Goal: Transaction & Acquisition: Purchase product/service

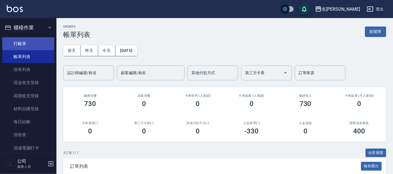
drag, startPoint x: 23, startPoint y: 43, endPoint x: 28, endPoint y: 43, distance: 4.8
click at [23, 43] on link "打帳單" at bounding box center [28, 43] width 52 height 13
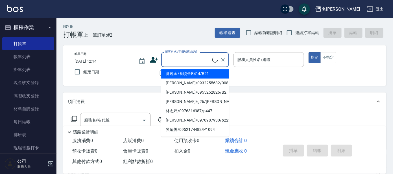
click at [193, 56] on input "顧客姓名/手機號碼/編號" at bounding box center [188, 60] width 49 height 10
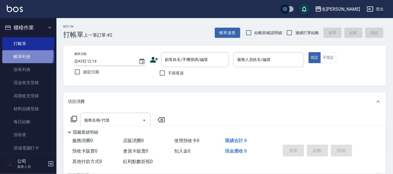
click at [25, 55] on link "帳單列表" at bounding box center [28, 56] width 52 height 13
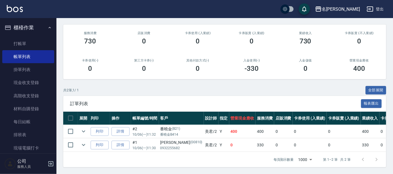
scroll to position [68, 0]
click at [20, 43] on link "打帳單" at bounding box center [28, 43] width 52 height 13
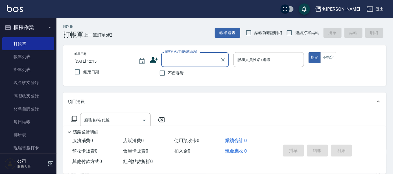
click at [168, 61] on input "顧客姓名/手機號碼/編號" at bounding box center [191, 60] width 54 height 10
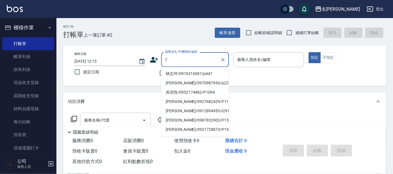
click at [164, 62] on input "7" at bounding box center [191, 60] width 54 height 10
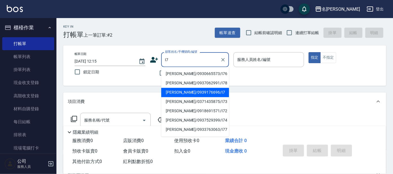
click at [180, 92] on li "[PERSON_NAME]/0939176696/I7" at bounding box center [195, 92] width 68 height 9
type input "[PERSON_NAME]/0939176696/I7"
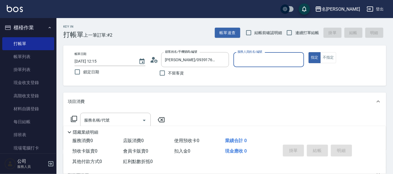
type input "Ada-9"
click at [73, 120] on icon at bounding box center [74, 119] width 7 height 7
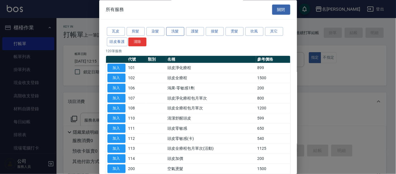
click at [171, 32] on button "洗髮" at bounding box center [175, 31] width 18 height 9
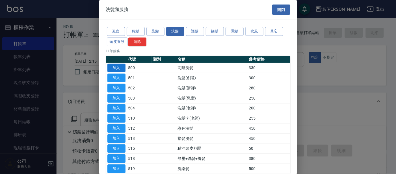
click at [121, 68] on button "加入" at bounding box center [116, 68] width 18 height 9
type input "高階洗髮(500)"
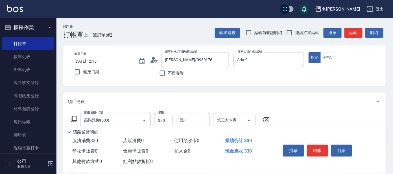
click at [193, 123] on input "洗-1" at bounding box center [193, 121] width 29 height 10
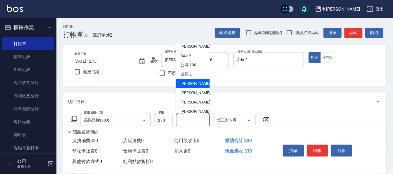
scroll to position [46, 0]
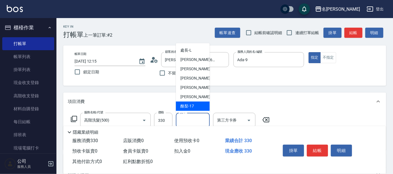
click at [194, 105] on span "酪梨 -17" at bounding box center [187, 106] width 14 height 6
type input "酪梨-17"
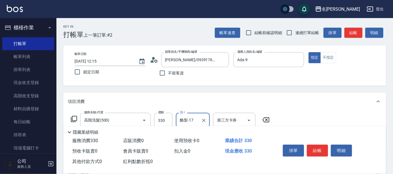
click at [310, 149] on button "結帳" at bounding box center [317, 151] width 21 height 12
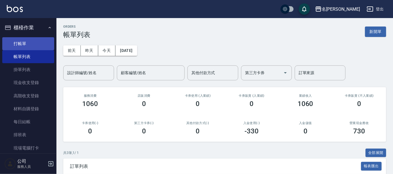
click at [25, 45] on link "打帳單" at bounding box center [28, 43] width 52 height 13
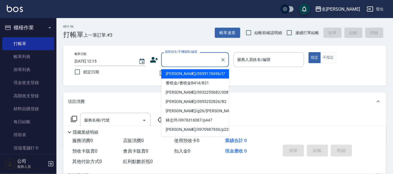
click at [177, 62] on input "顧客姓名/手機號碼/編號" at bounding box center [191, 60] width 54 height 10
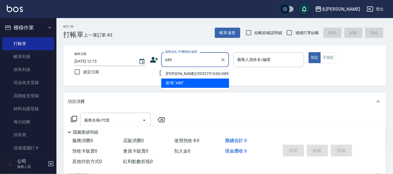
click at [177, 73] on li "[PERSON_NAME]/0933751636/A89" at bounding box center [195, 73] width 68 height 9
type input "[PERSON_NAME]/0933751636/A89"
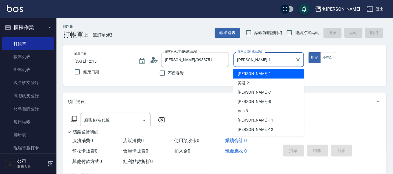
click at [264, 60] on input "[PERSON_NAME]-1" at bounding box center [264, 60] width 57 height 10
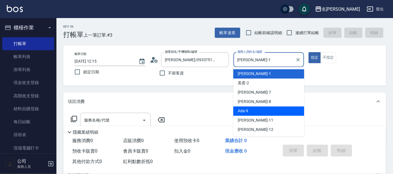
drag, startPoint x: 258, startPoint y: 113, endPoint x: 252, endPoint y: 114, distance: 6.3
click at [258, 113] on div "Ada -9" at bounding box center [268, 111] width 71 height 9
type input "Ada-9"
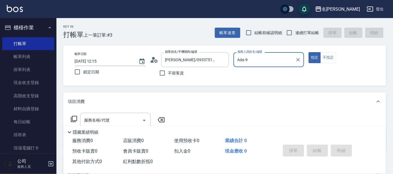
click at [75, 119] on icon at bounding box center [74, 119] width 7 height 7
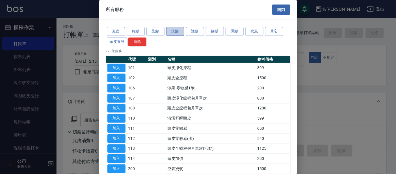
click at [172, 32] on button "洗髮" at bounding box center [175, 31] width 18 height 9
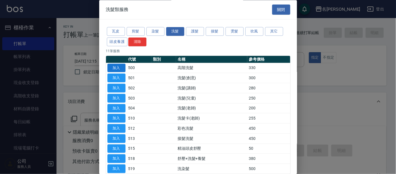
click at [120, 67] on button "加入" at bounding box center [116, 68] width 18 height 9
type input "高階洗髮(500)"
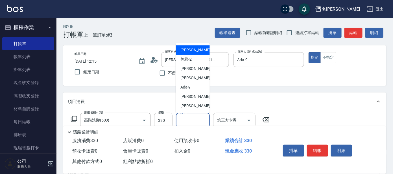
click at [185, 119] on input "洗-1" at bounding box center [193, 121] width 29 height 10
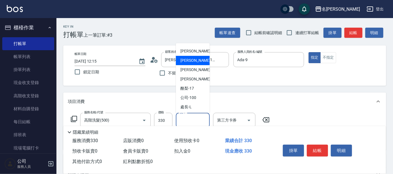
scroll to position [46, 0]
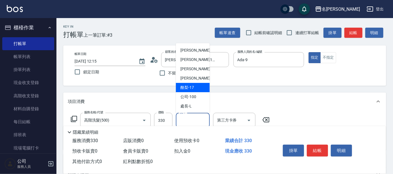
click at [196, 91] on div "酪梨 -17" at bounding box center [193, 87] width 34 height 9
type input "酪梨-17"
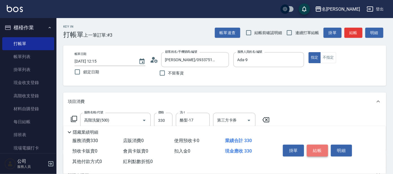
click at [319, 149] on button "結帳" at bounding box center [317, 151] width 21 height 12
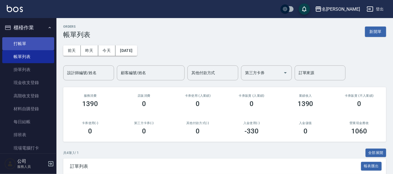
click at [23, 40] on link "打帳單" at bounding box center [28, 43] width 52 height 13
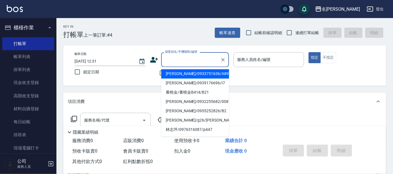
click at [211, 62] on input "顧客姓名/手機號碼/編號" at bounding box center [191, 60] width 54 height 10
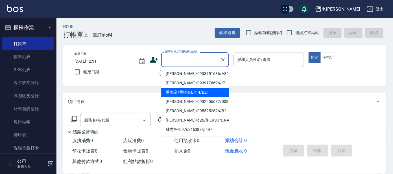
click at [180, 96] on li "番曉金/番曉金B414/B21" at bounding box center [195, 92] width 68 height 9
type input "番曉金/番曉金B414/B21"
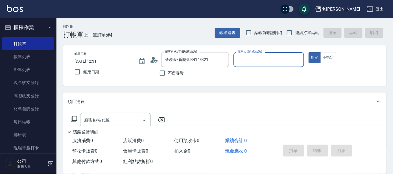
type input "美君-2"
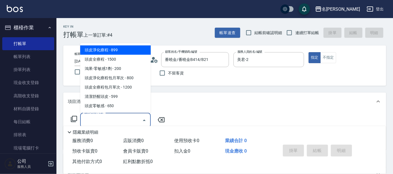
click at [128, 120] on input "服務名稱/代號" at bounding box center [111, 121] width 57 height 10
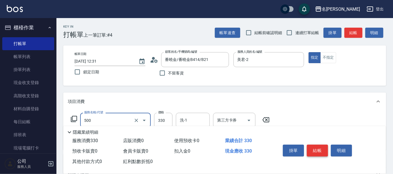
type input "高階洗髮(500)"
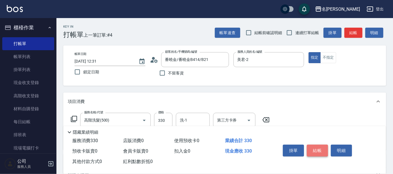
click at [313, 148] on button "結帳" at bounding box center [317, 151] width 21 height 12
